Goal: Information Seeking & Learning: Learn about a topic

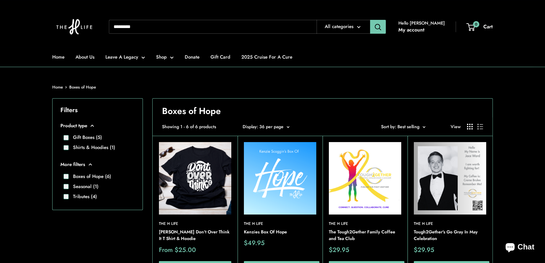
scroll to position [86, 0]
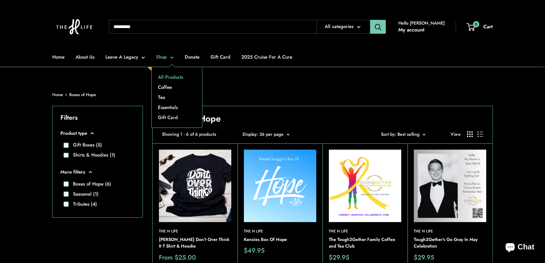
click at [168, 75] on link "All Products" at bounding box center [177, 77] width 50 height 10
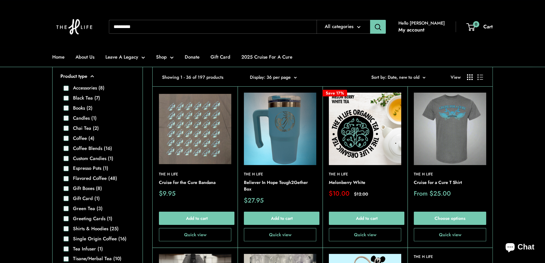
scroll to position [143, 0]
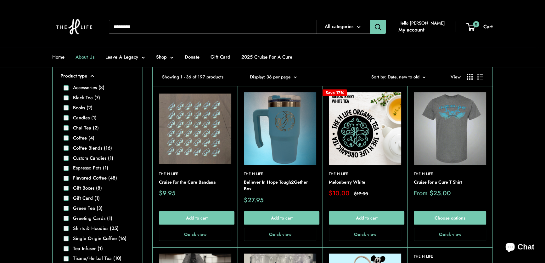
click at [85, 52] on li "About Us" at bounding box center [85, 57] width 19 height 20
click at [83, 53] on link "About Us" at bounding box center [85, 57] width 19 height 9
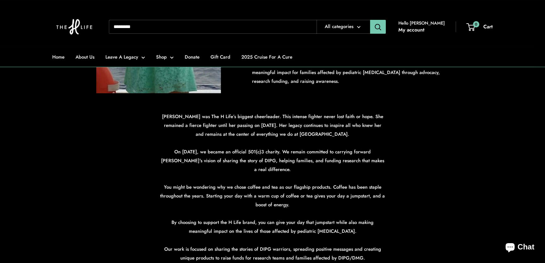
scroll to position [258, 0]
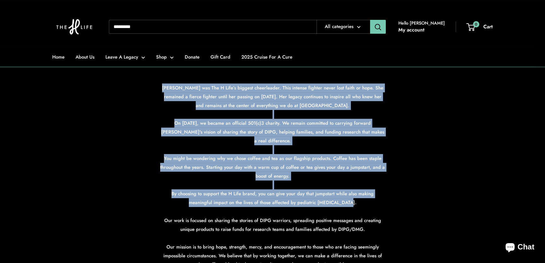
drag, startPoint x: 162, startPoint y: 88, endPoint x: 384, endPoint y: 202, distance: 249.7
click at [384, 202] on p "Heather was The H Life’s biggest cheerleader. This intense fighter never lost f…" at bounding box center [272, 175] width 227 height 185
copy p "Heather was The H Life’s biggest cheerleader. This intense fighter never lost f…"
